Goal: Task Accomplishment & Management: Manage account settings

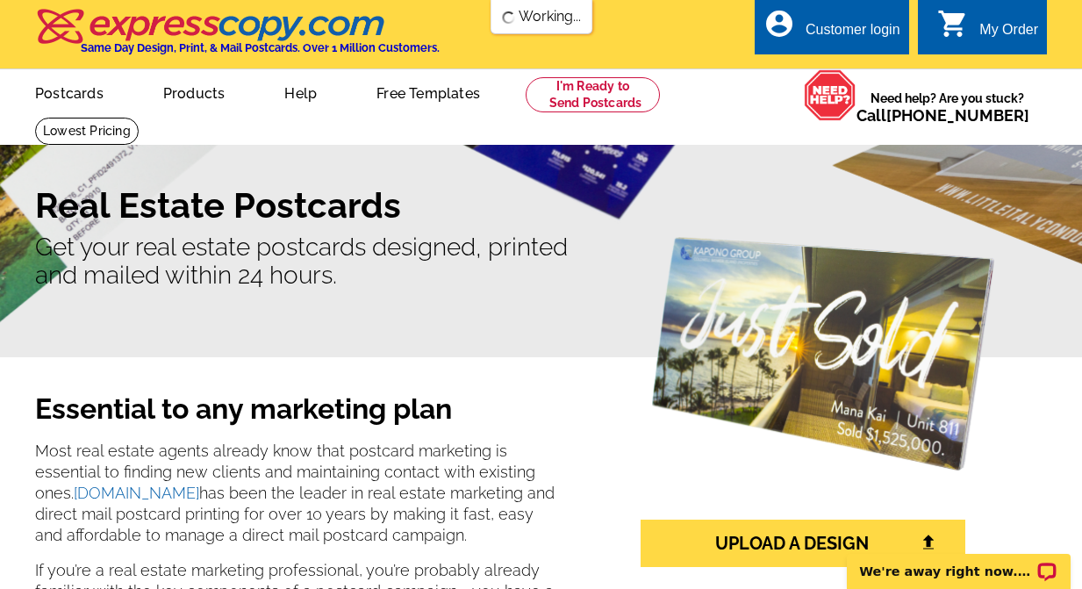
click at [834, 26] on div "Customer login" at bounding box center [853, 34] width 95 height 25
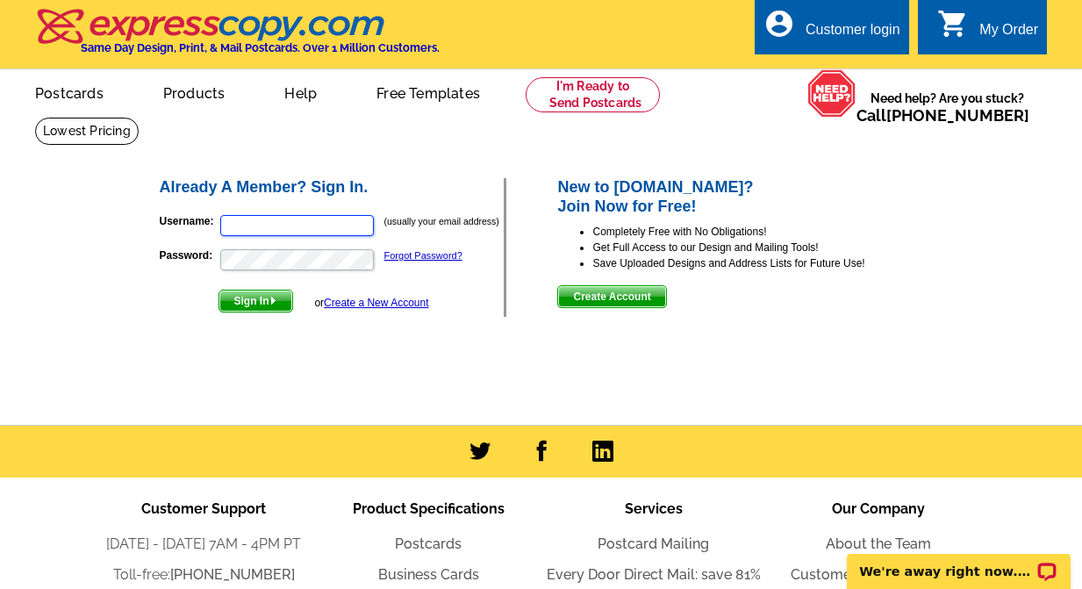
type input "judypaulsen1@gmail.com"
click at [239, 305] on span "Sign In" at bounding box center [255, 300] width 73 height 21
